Goal: Transaction & Acquisition: Download file/media

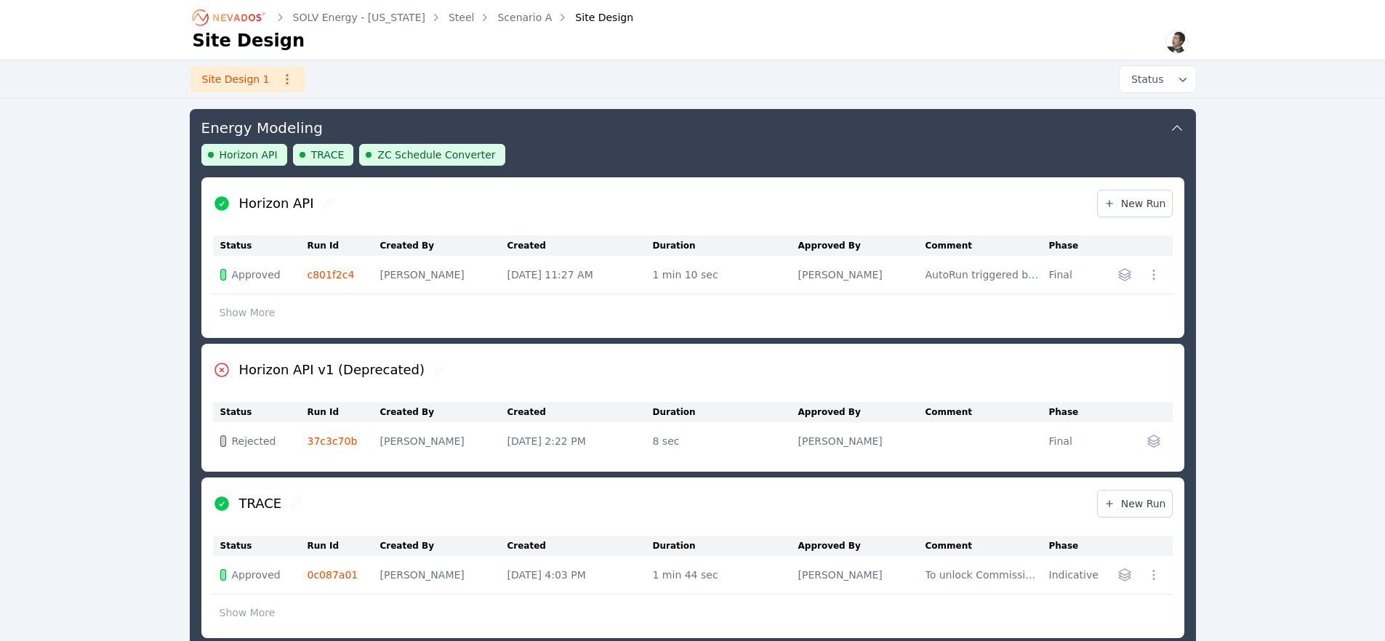
scroll to position [686, 0]
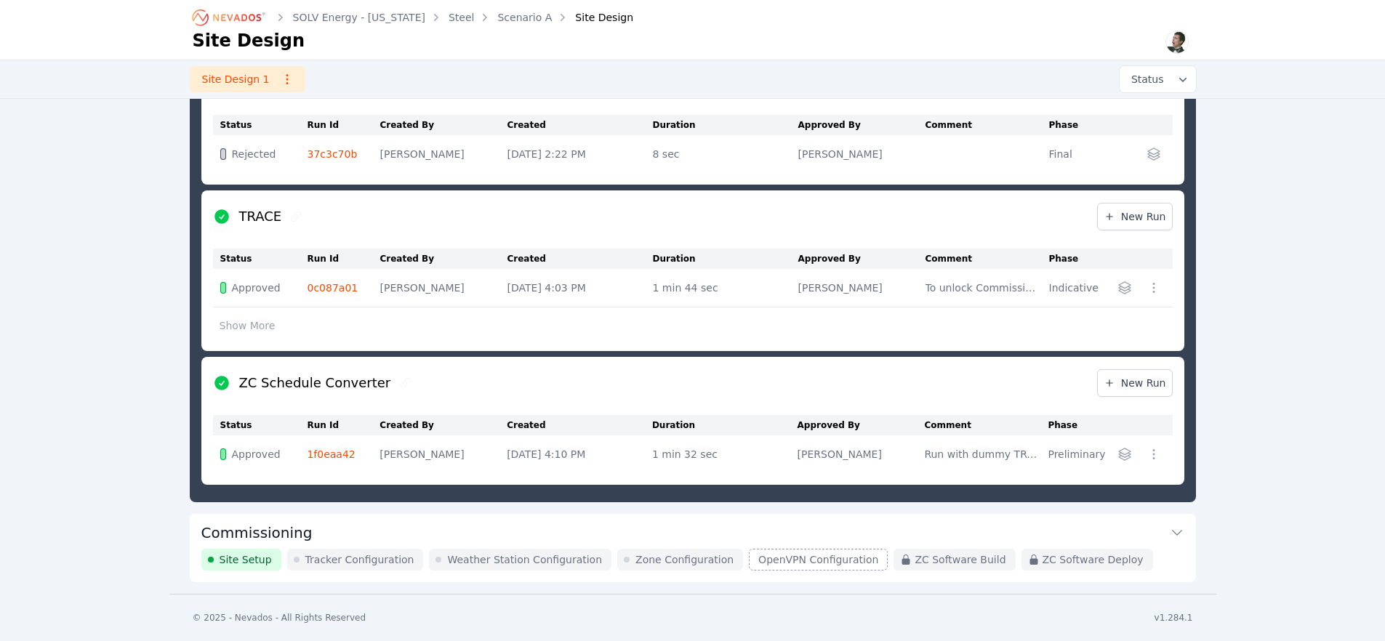
click at [293, 465] on td "Approved" at bounding box center [260, 455] width 95 height 38
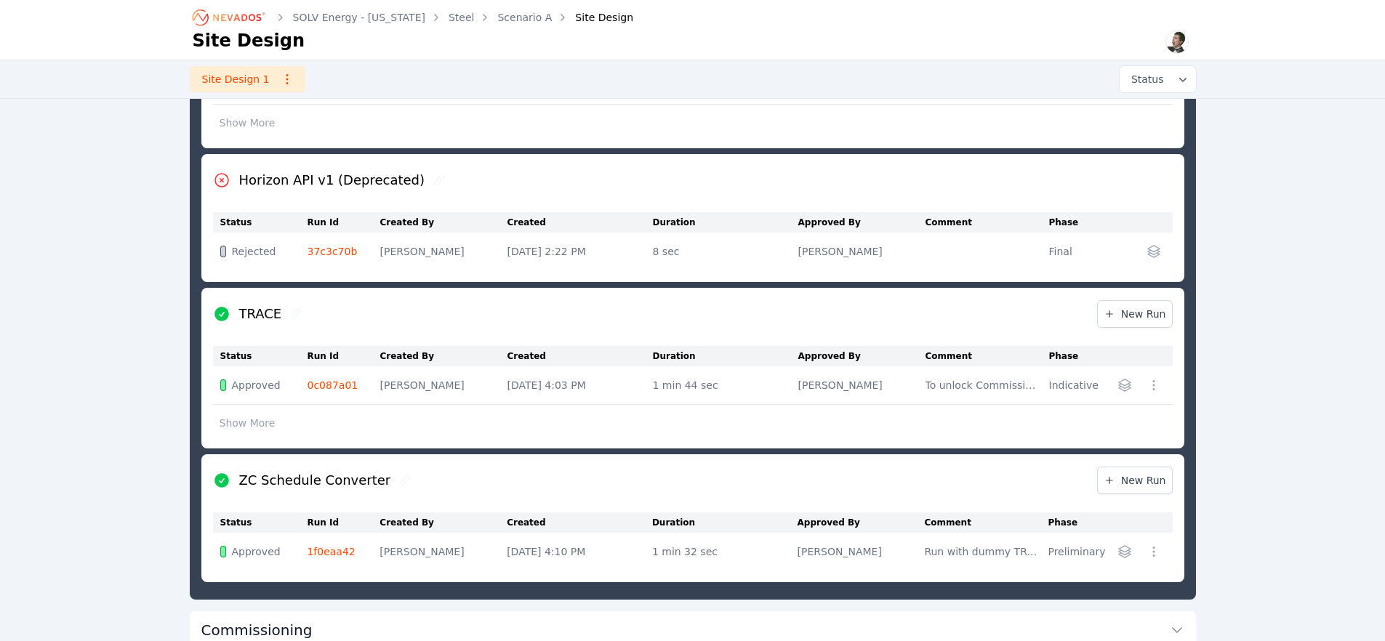
scroll to position [686, 0]
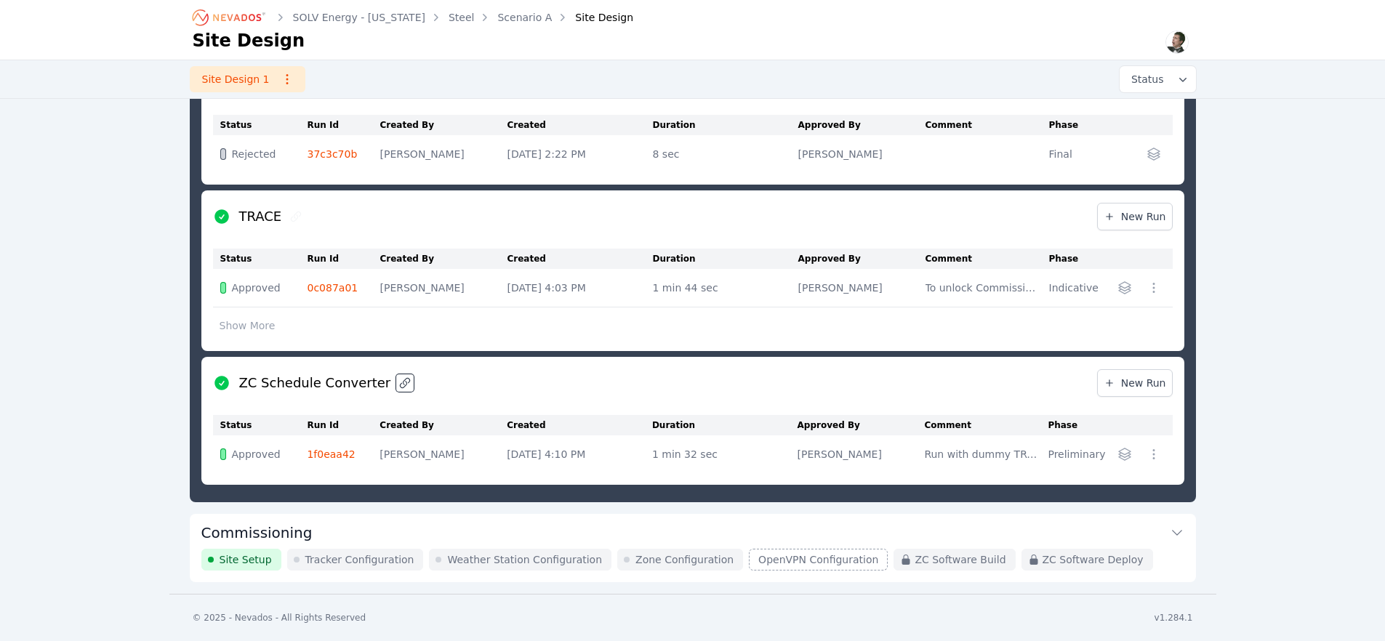
click at [399, 385] on icon at bounding box center [405, 383] width 12 height 12
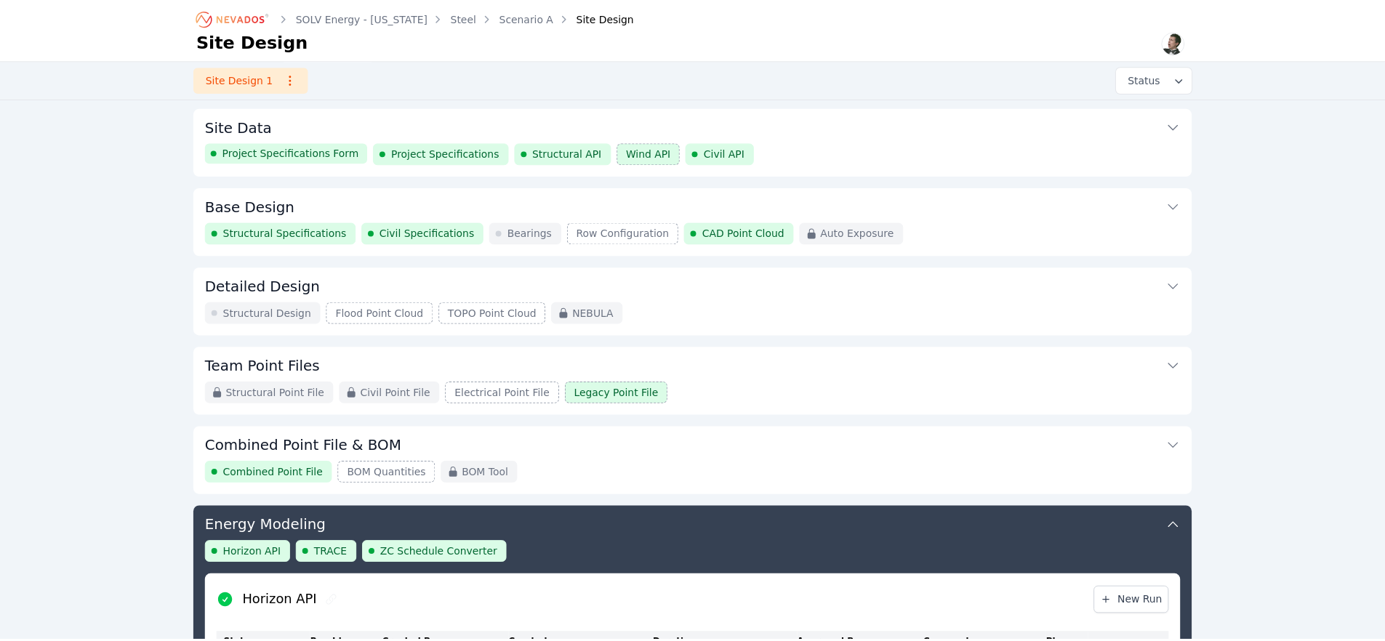
scroll to position [686, 0]
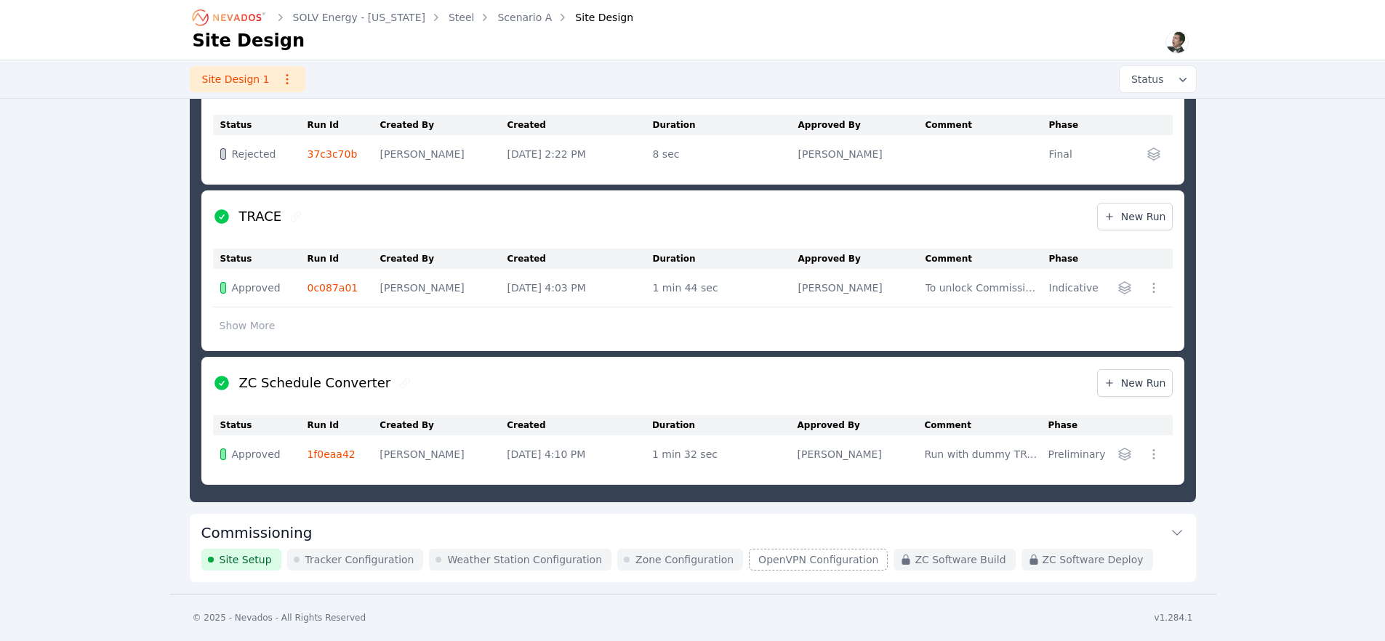
click at [328, 460] on td "1f0eaa42" at bounding box center [343, 455] width 73 height 38
click at [328, 457] on link "1f0eaa42" at bounding box center [331, 455] width 48 height 12
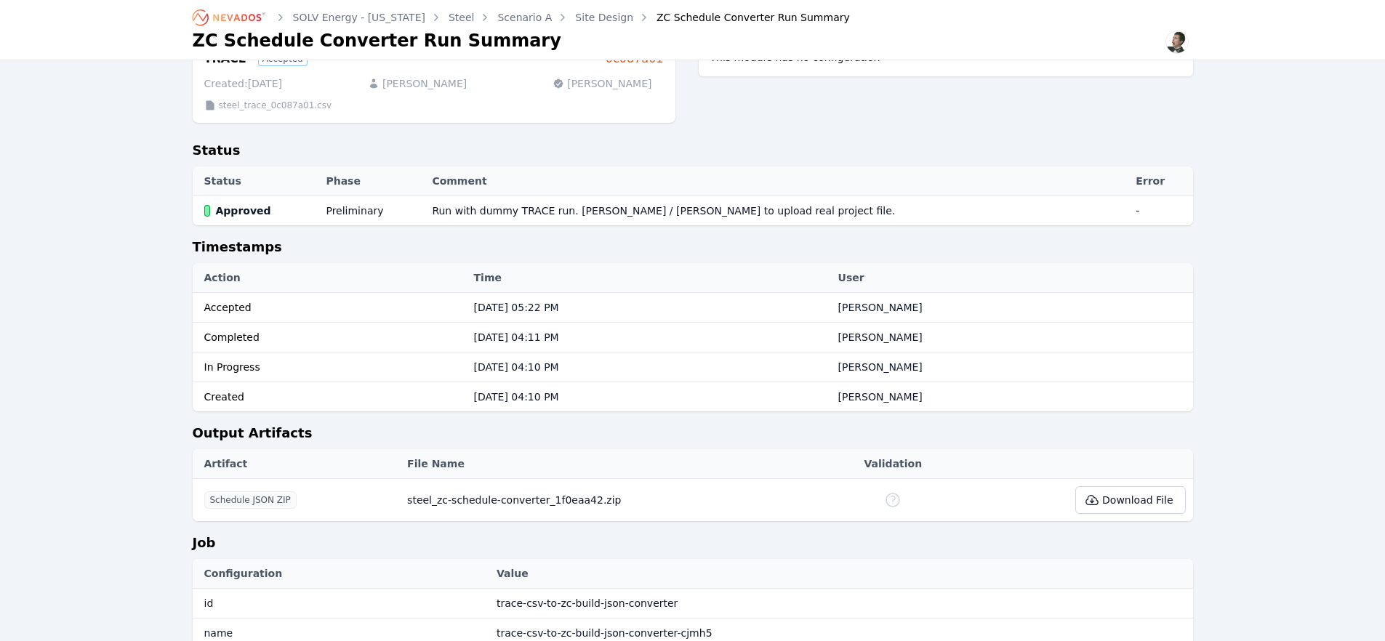
scroll to position [201, 0]
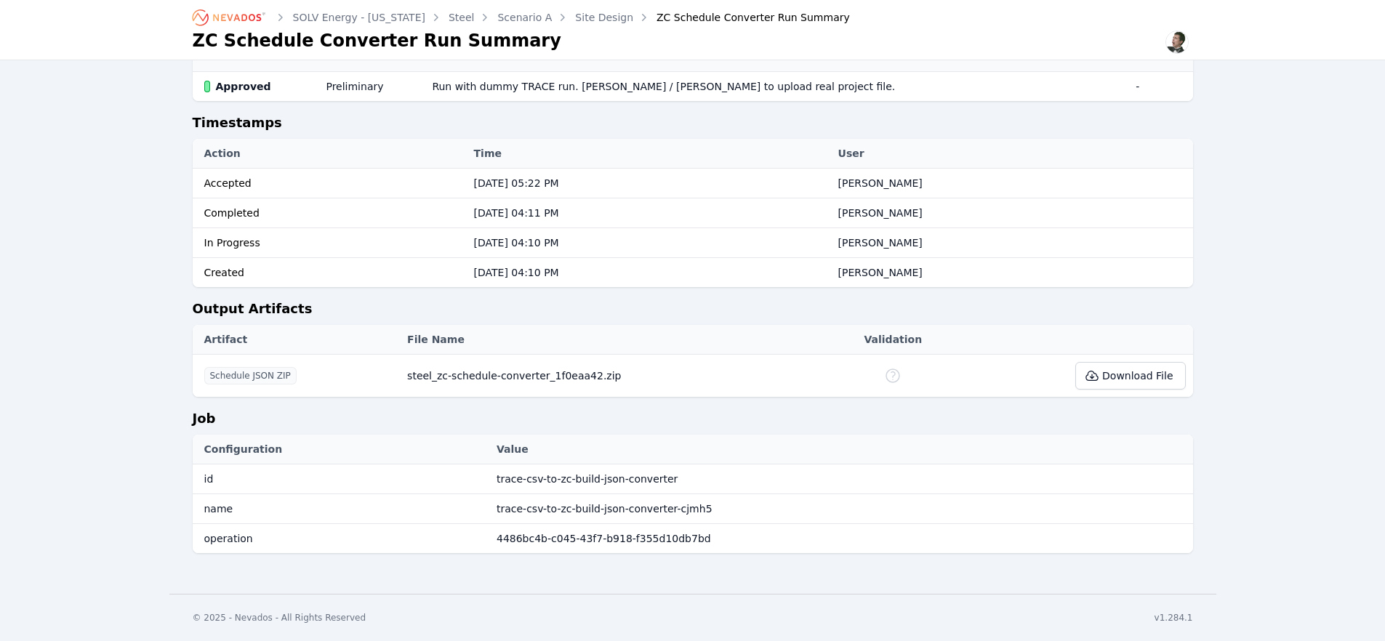
drag, startPoint x: 900, startPoint y: 385, endPoint x: 931, endPoint y: 615, distance: 232.6
click at [932, 440] on body "SOLV Energy - [US_STATE] Steel Scenario A Site Design ZC Schedule Converter Run…" at bounding box center [692, 119] width 1385 height 641
click at [1320, 406] on div "SOLV Energy - Utah Steel Scenario A Site Design ZC Schedule Converter Run Summa…" at bounding box center [692, 196] width 1385 height 795
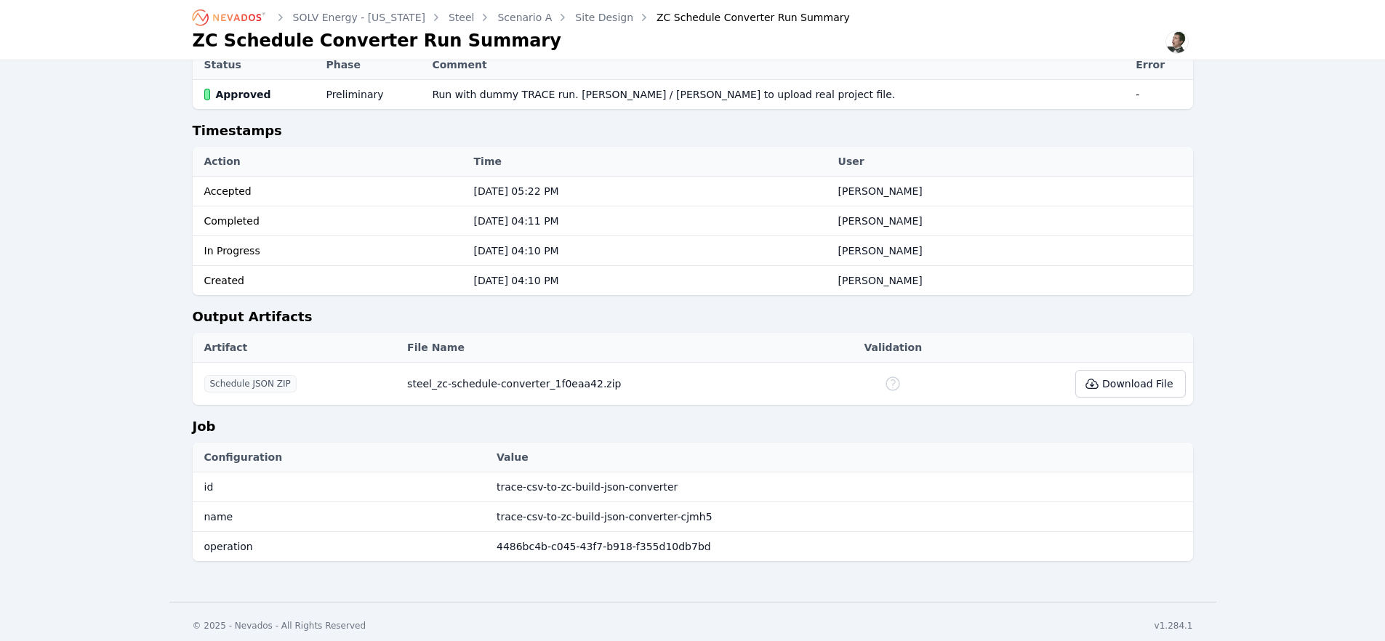
scroll to position [180, 0]
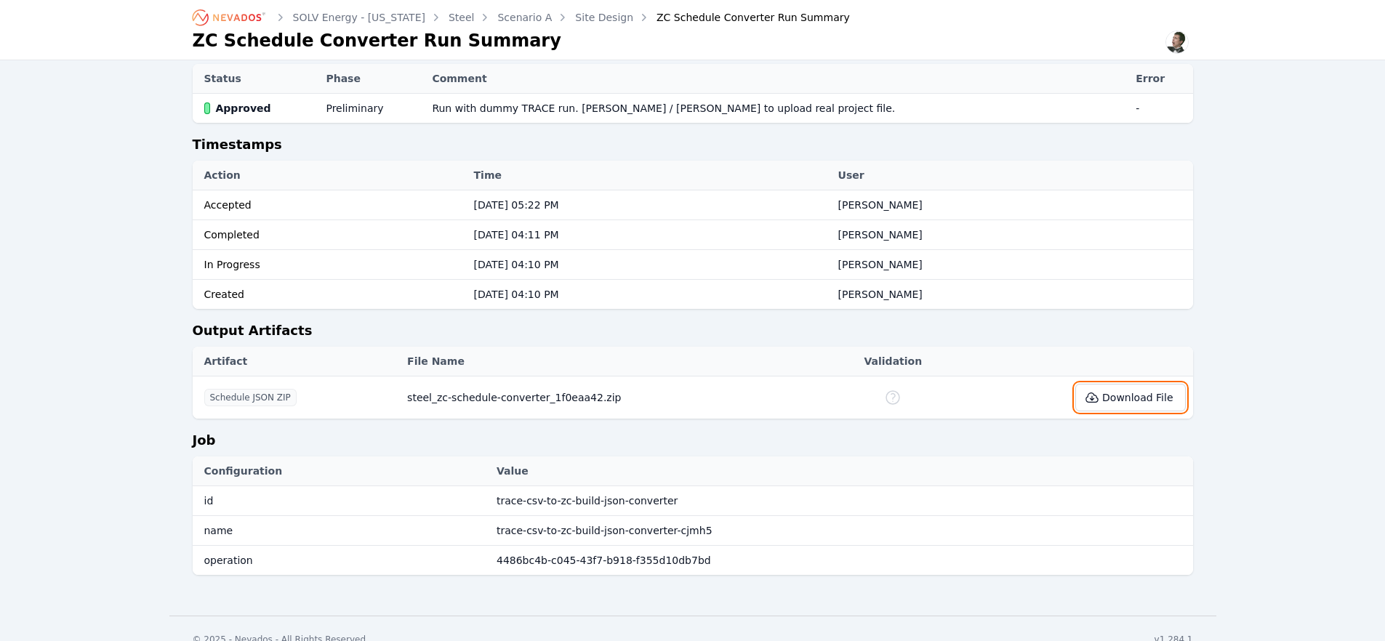
click at [1125, 395] on button "Download File" at bounding box center [1130, 398] width 110 height 28
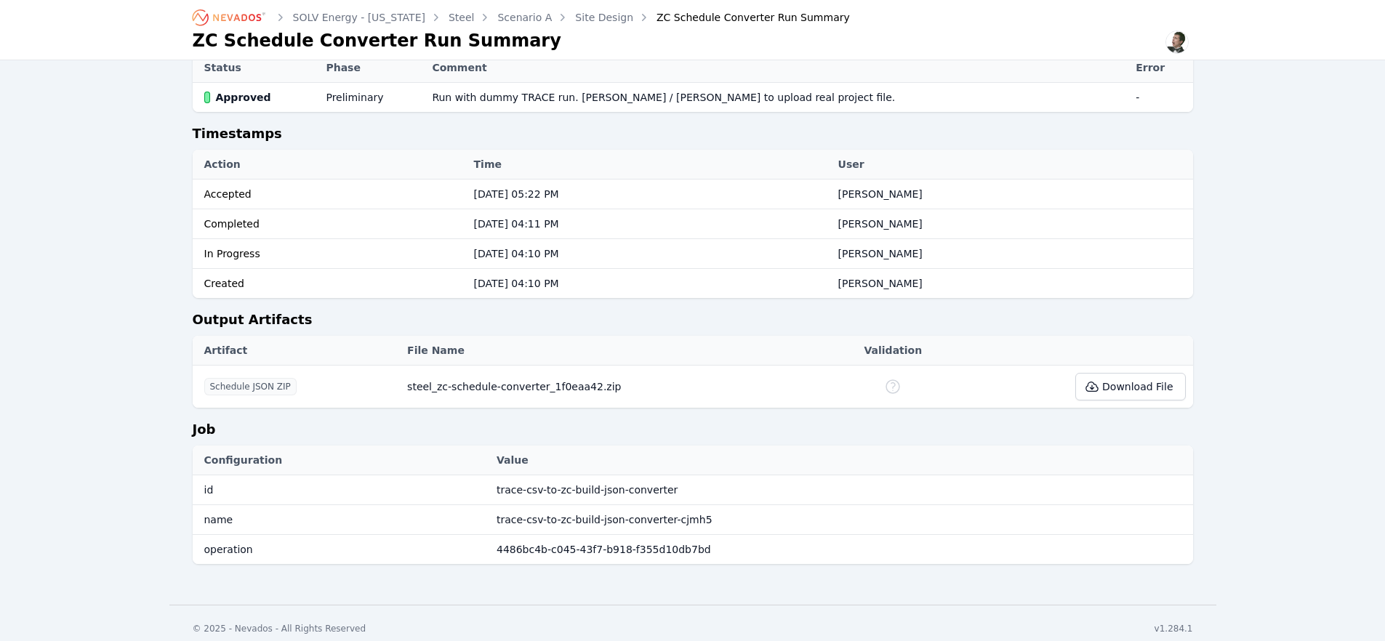
scroll to position [201, 0]
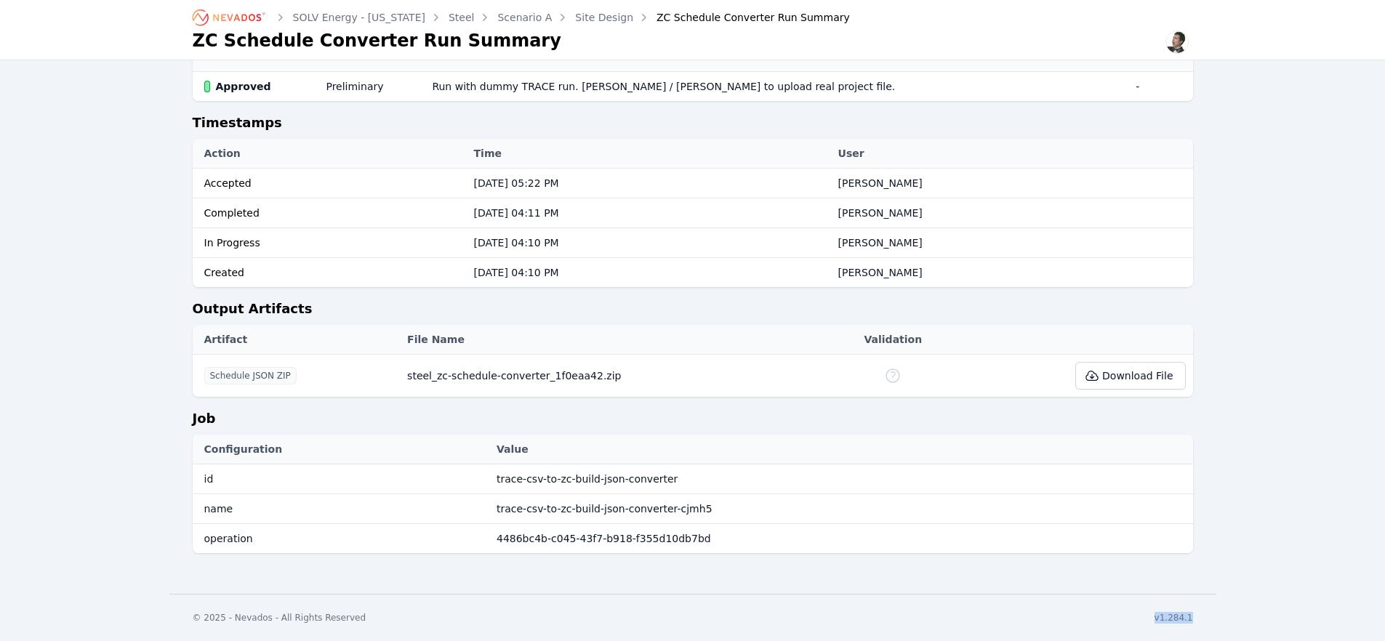
drag, startPoint x: 1200, startPoint y: 617, endPoint x: 1157, endPoint y: 619, distance: 43.0
click at [1157, 619] on div "© 2025 - Nevados - All Rights Reserved v1.284.1" at bounding box center [692, 617] width 1047 height 47
copy div "v1.284.1"
